Goal: Navigation & Orientation: Find specific page/section

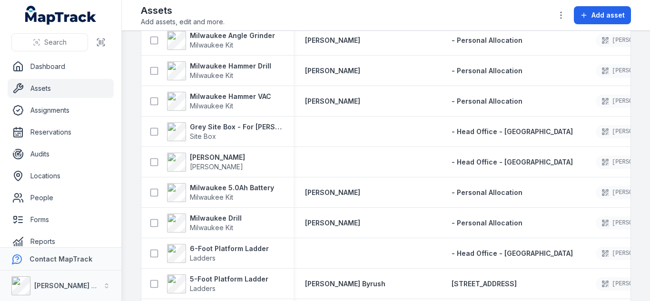
scroll to position [1723, 0]
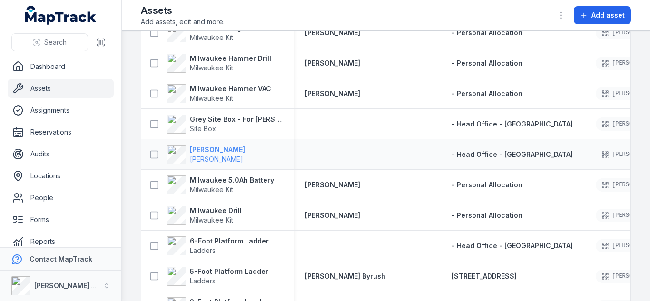
click at [202, 151] on strong "[PERSON_NAME]" at bounding box center [217, 150] width 55 height 10
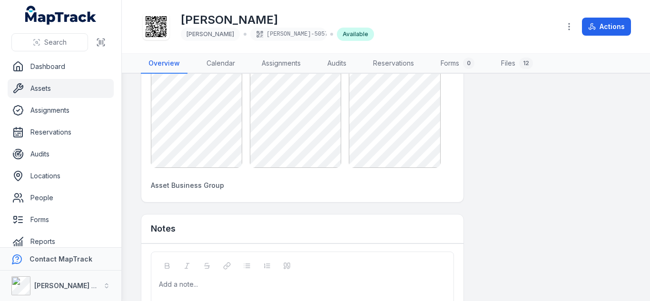
scroll to position [841, 0]
click at [47, 87] on link "Assets" at bounding box center [61, 88] width 106 height 19
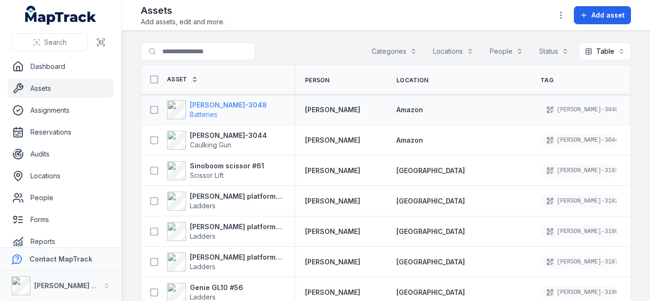
click at [208, 102] on strong "[PERSON_NAME]-3048" at bounding box center [228, 105] width 77 height 10
click at [217, 102] on strong "[PERSON_NAME]-3048" at bounding box center [228, 105] width 77 height 10
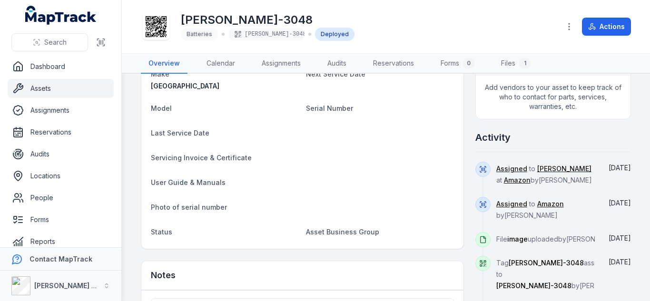
scroll to position [321, 0]
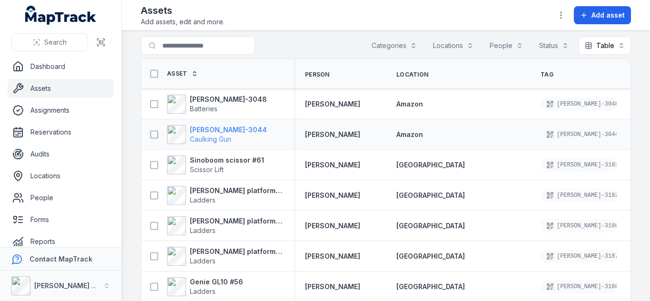
scroll to position [5, 0]
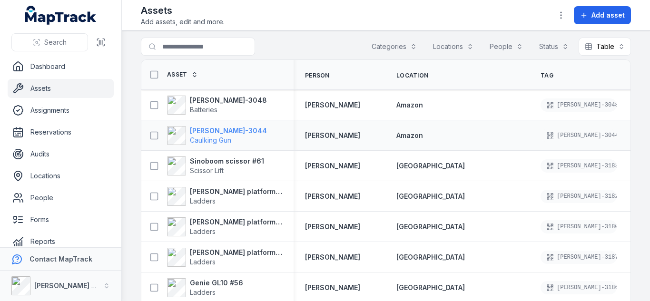
click at [219, 128] on strong "[PERSON_NAME]-3044" at bounding box center [228, 131] width 77 height 10
click at [217, 132] on strong "[PERSON_NAME]-3044" at bounding box center [228, 131] width 77 height 10
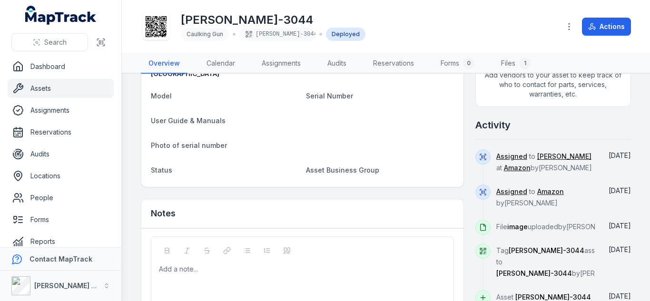
scroll to position [378, 0]
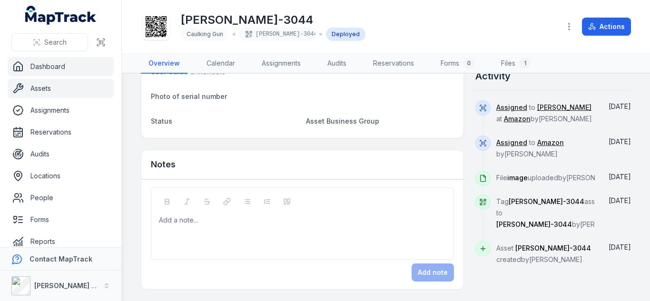
click at [34, 75] on link "Dashboard" at bounding box center [61, 66] width 106 height 19
